Goal: Information Seeking & Learning: Learn about a topic

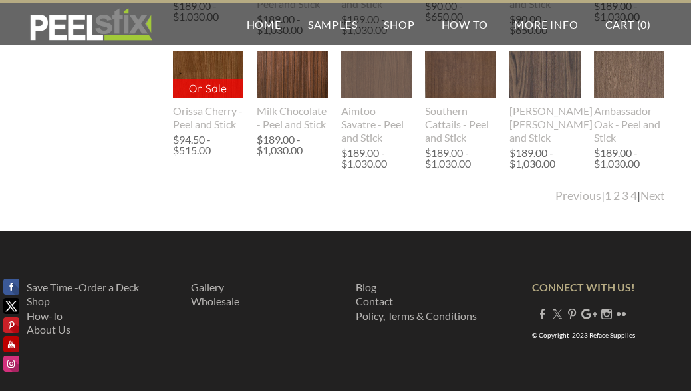
scroll to position [2701, 0]
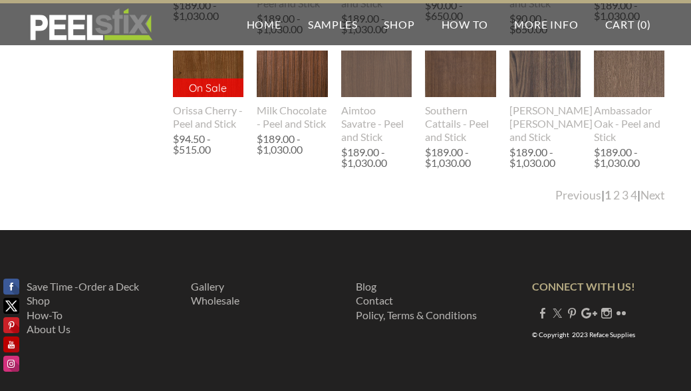
click at [649, 192] on link "Next" at bounding box center [652, 195] width 25 height 14
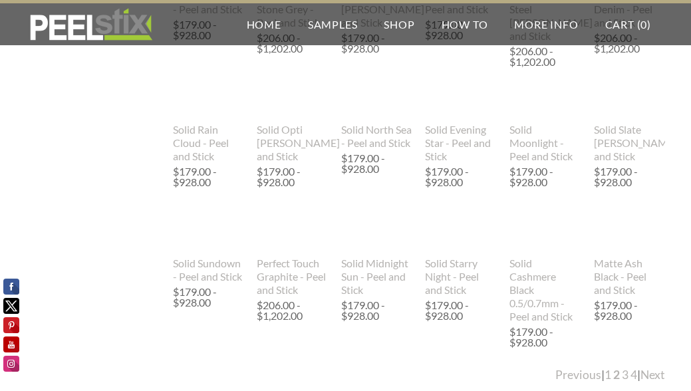
scroll to position [2527, 0]
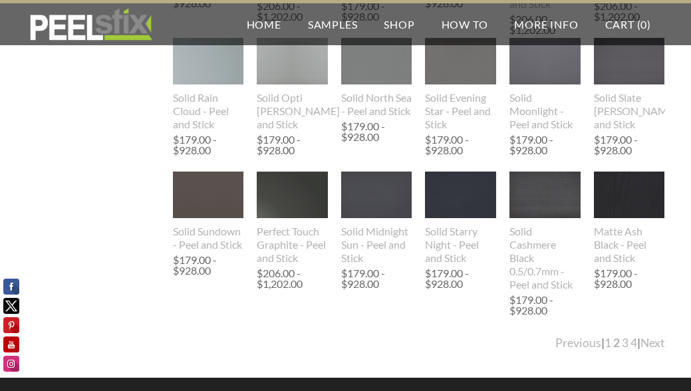
click at [448, 200] on img at bounding box center [460, 195] width 71 height 47
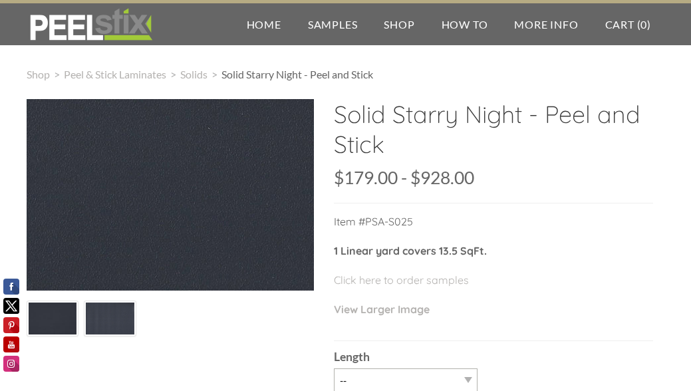
click at [225, 215] on div at bounding box center [170, 195] width 287 height 192
click at [109, 323] on img at bounding box center [110, 319] width 49 height 33
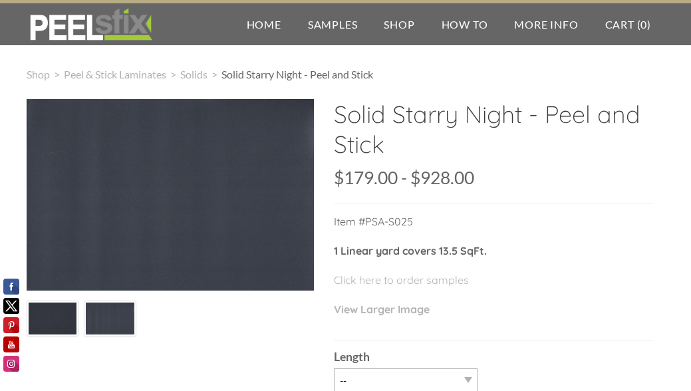
click at [200, 190] on div at bounding box center [170, 195] width 287 height 192
click at [363, 312] on link "View Larger Image" at bounding box center [382, 309] width 96 height 13
